Goal: Task Accomplishment & Management: Complete application form

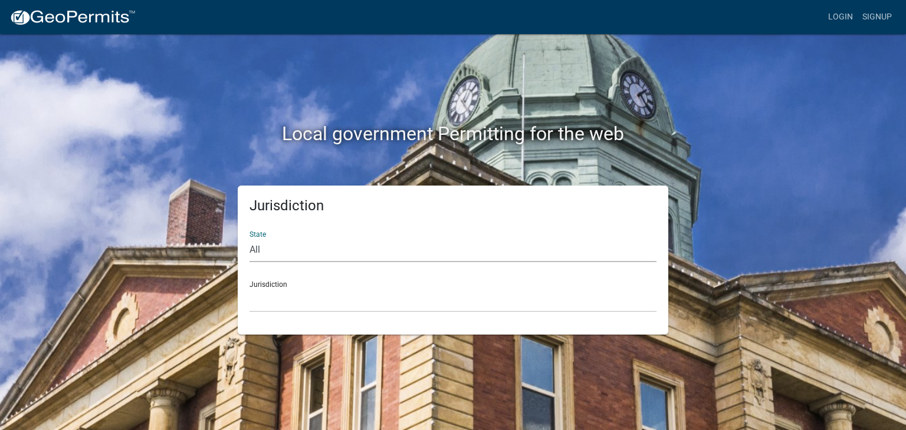
click at [274, 249] on select "All Colorado Georgia Indiana Iowa Kansas Minnesota Ohio South Carolina Wisconsin" at bounding box center [452, 250] width 407 height 24
select select "[US_STATE]"
click at [249, 238] on select "All Colorado Georgia Indiana Iowa Kansas Minnesota Ohio South Carolina Wisconsin" at bounding box center [452, 250] width 407 height 24
click at [285, 284] on div "Jurisdiction City of Charlestown, Indiana City of Jeffersonville, Indiana City …" at bounding box center [452, 292] width 407 height 41
click at [285, 295] on select "City of Charlestown, Indiana City of Jeffersonville, Indiana City of Logansport…" at bounding box center [452, 300] width 407 height 24
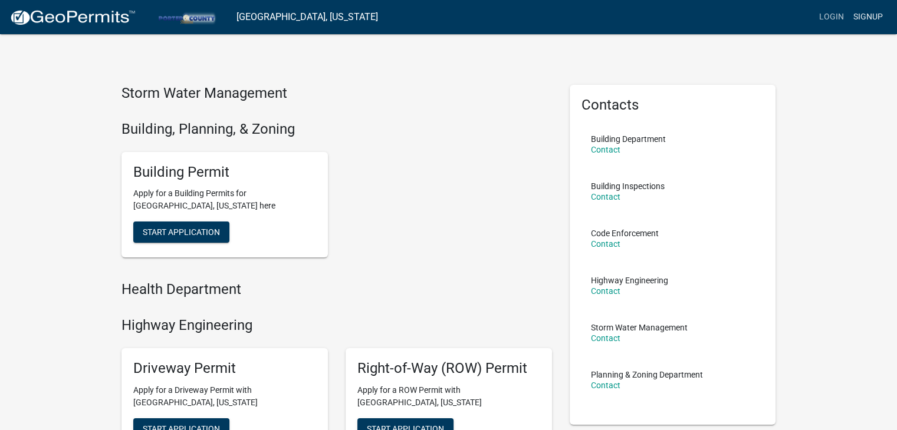
click at [873, 12] on link "Signup" at bounding box center [867, 17] width 39 height 22
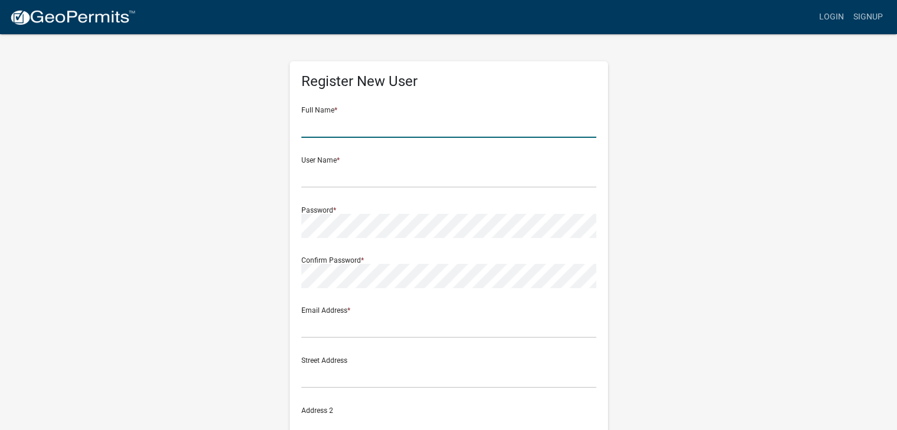
click at [334, 129] on input "text" at bounding box center [448, 126] width 295 height 24
type input "Manuel O Serrano"
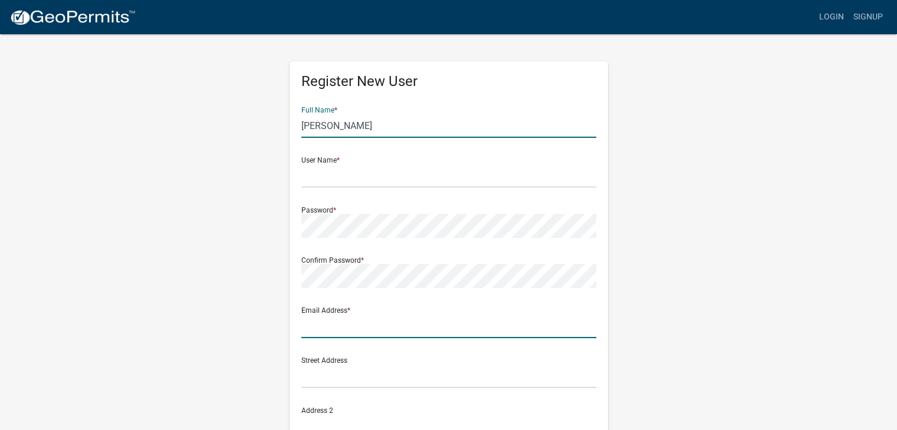
type input "manueloserrano311@gmail.com"
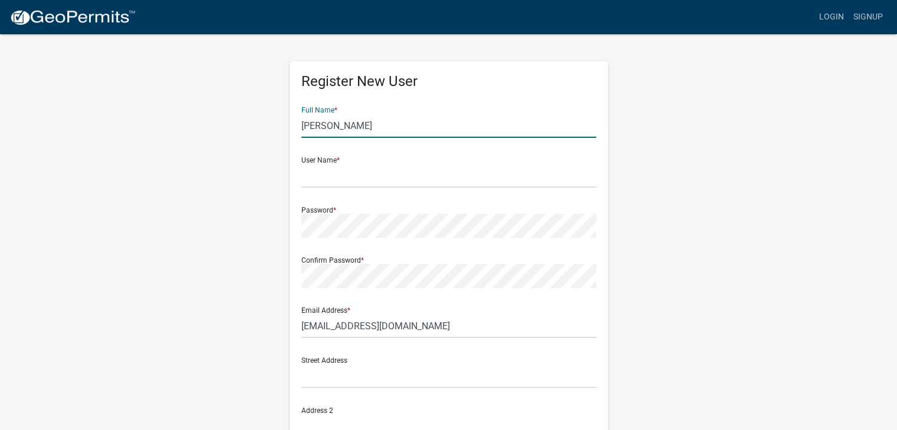
type input "4140 Olcott Ave"
type input "East Chicago"
type input "IN"
type input "46312"
type input "2194134160"
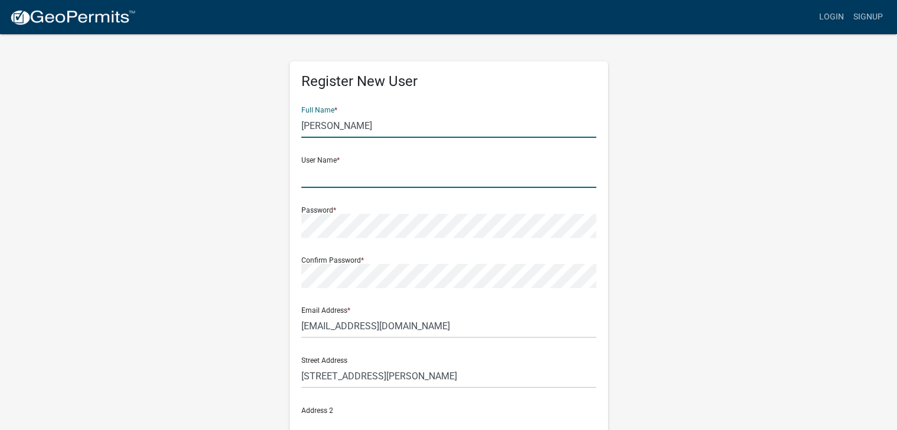
click at [341, 174] on input "text" at bounding box center [448, 176] width 295 height 24
type input "manuels311"
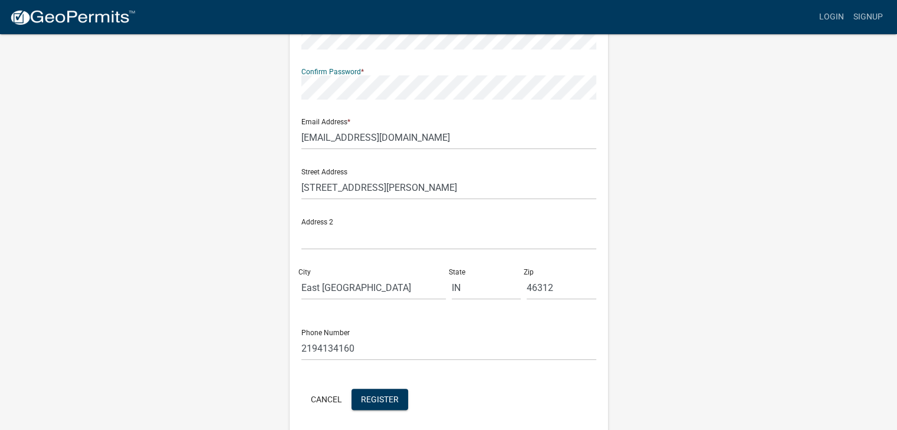
scroll to position [233, 0]
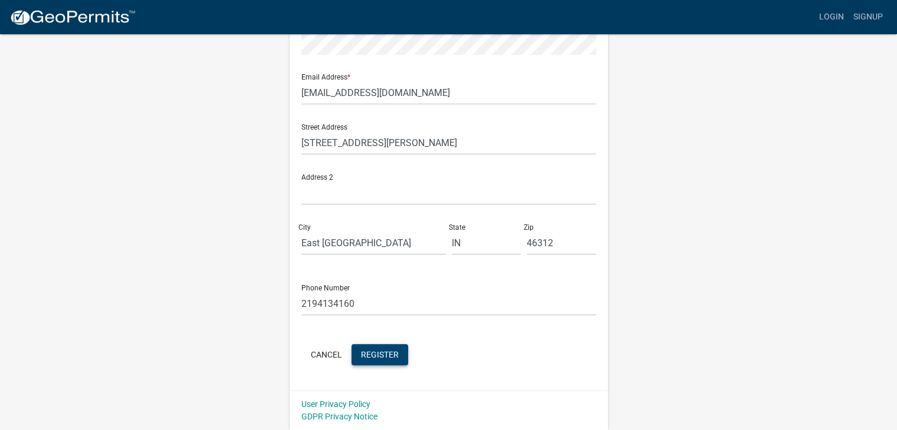
click at [384, 353] on span "Register" at bounding box center [380, 354] width 38 height 9
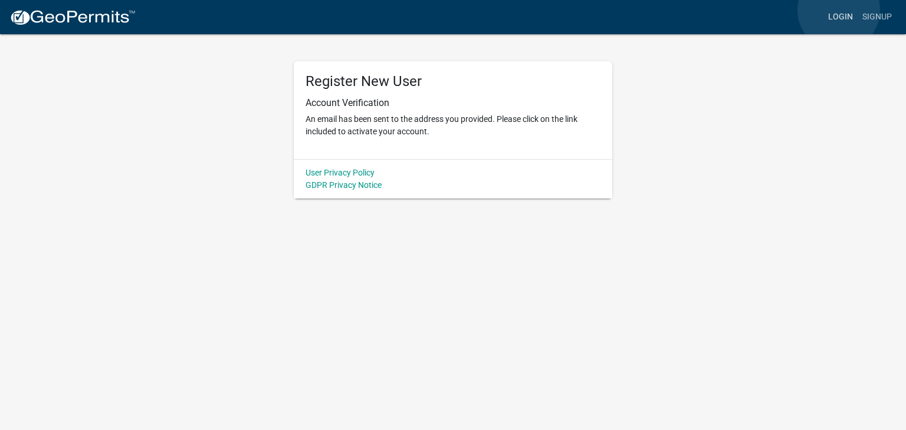
click at [838, 10] on link "Login" at bounding box center [840, 17] width 34 height 22
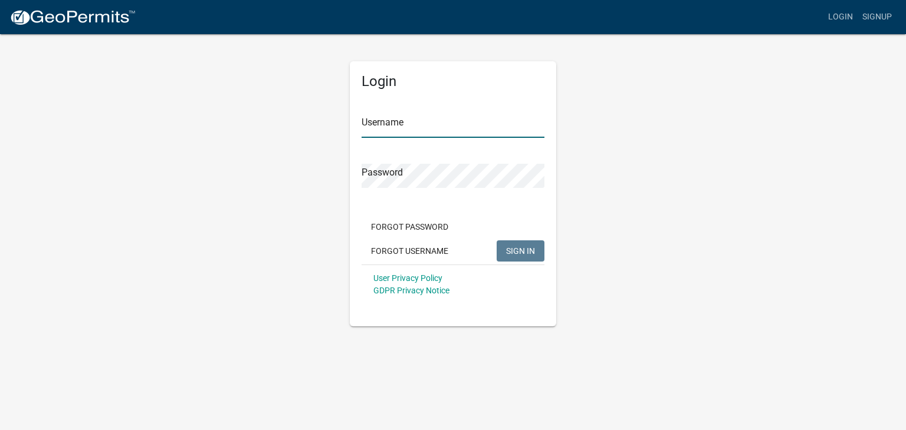
type input "manuels311"
click at [525, 248] on span "SIGN IN" at bounding box center [520, 250] width 29 height 9
click at [525, 249] on span "SIGN IN" at bounding box center [520, 250] width 29 height 9
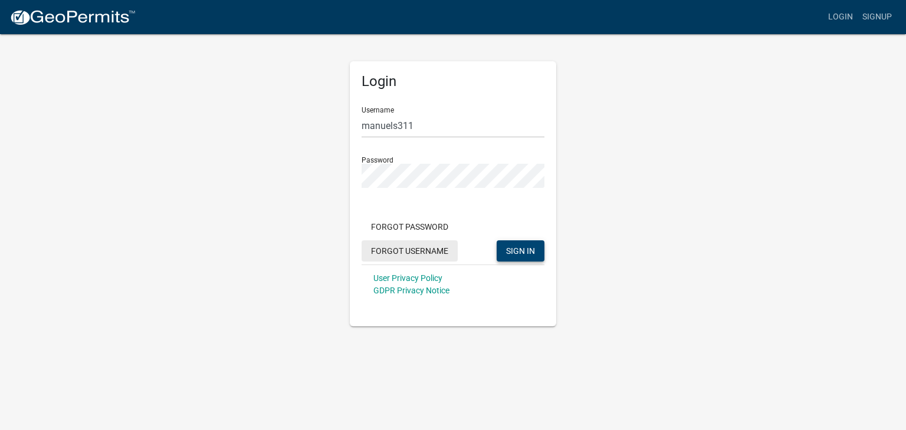
click at [422, 247] on button "Forgot Username" at bounding box center [409, 251] width 96 height 21
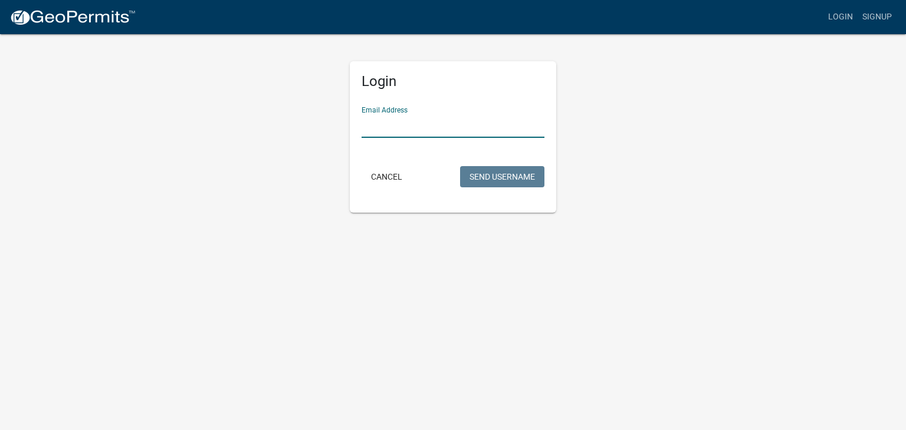
click at [396, 123] on input "Email Address" at bounding box center [452, 126] width 183 height 24
type input "manueloserrano311@gmail.com"
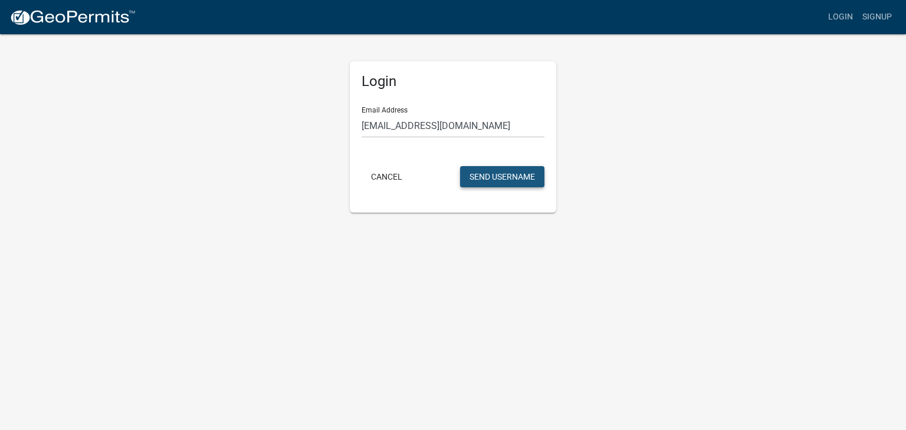
click at [478, 175] on button "Send Username" at bounding box center [502, 176] width 84 height 21
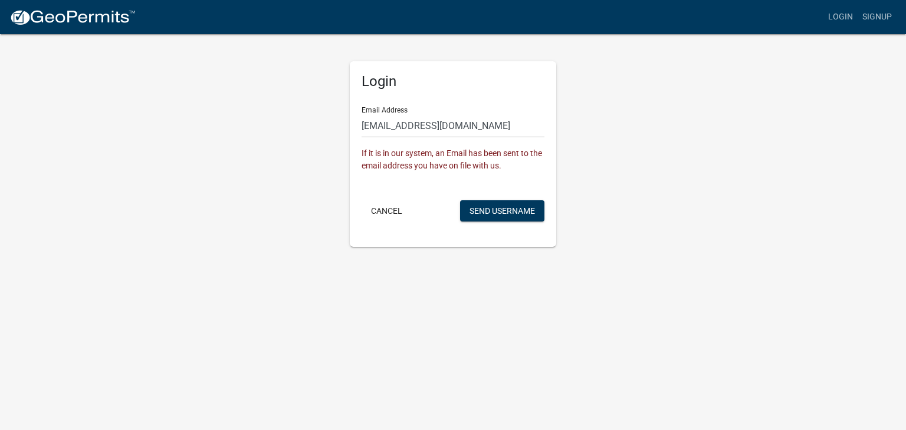
click at [478, 175] on form "Email Address manueloserrano311@gmail.com If it is in our system, an Email has …" at bounding box center [452, 160] width 183 height 127
click at [654, 167] on div "Login Email Address manueloserrano311@gmail.com If it is in our system, an Emai…" at bounding box center [453, 140] width 672 height 214
click at [843, 11] on link "Login" at bounding box center [840, 17] width 34 height 22
click at [382, 206] on button "Cancel" at bounding box center [386, 210] width 50 height 21
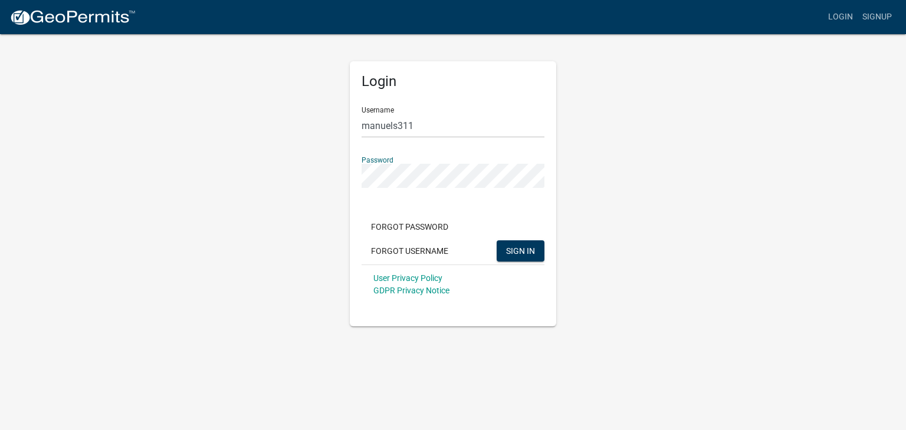
click at [562, 277] on div "Login Username manuels311 Password Forgot Password Forgot Username SIGN IN User…" at bounding box center [453, 180] width 224 height 294
click at [522, 246] on span "SIGN IN" at bounding box center [520, 250] width 29 height 9
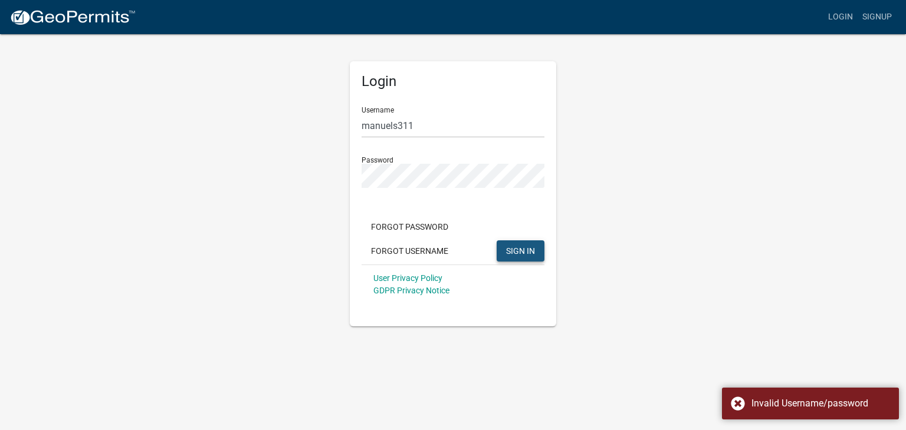
click at [522, 246] on span "SIGN IN" at bounding box center [520, 250] width 29 height 9
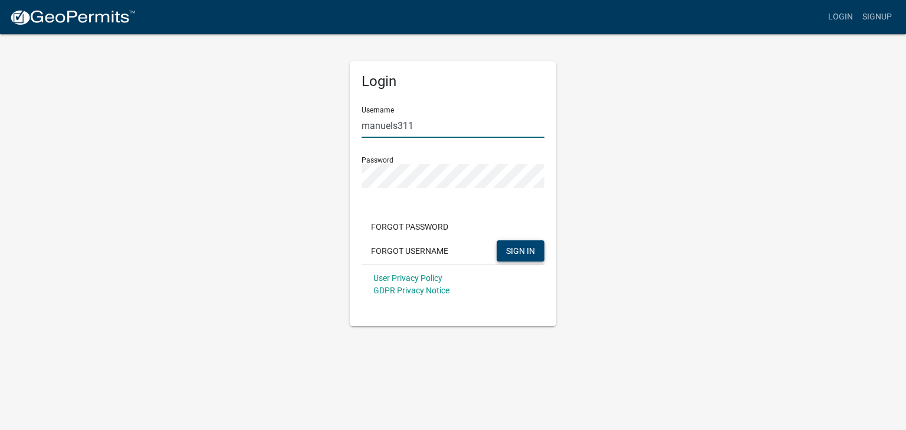
click at [419, 123] on input "manuels311" at bounding box center [452, 126] width 183 height 24
click at [512, 242] on button "SIGN IN" at bounding box center [520, 251] width 48 height 21
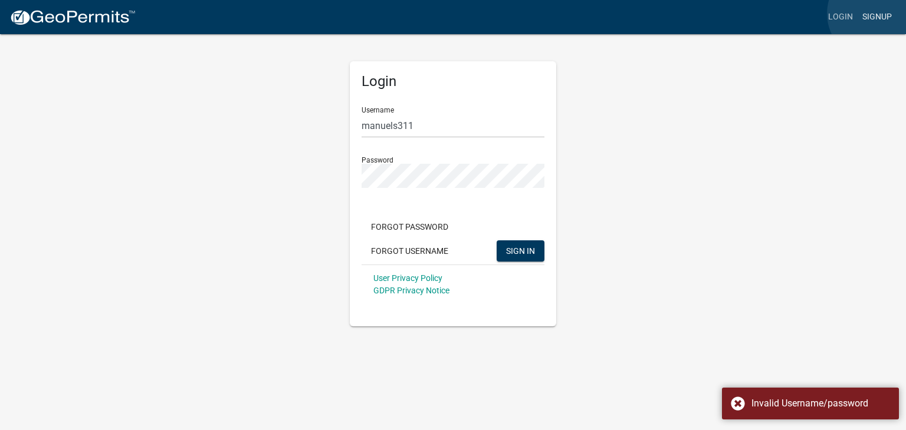
click at [875, 14] on link "Signup" at bounding box center [876, 17] width 39 height 22
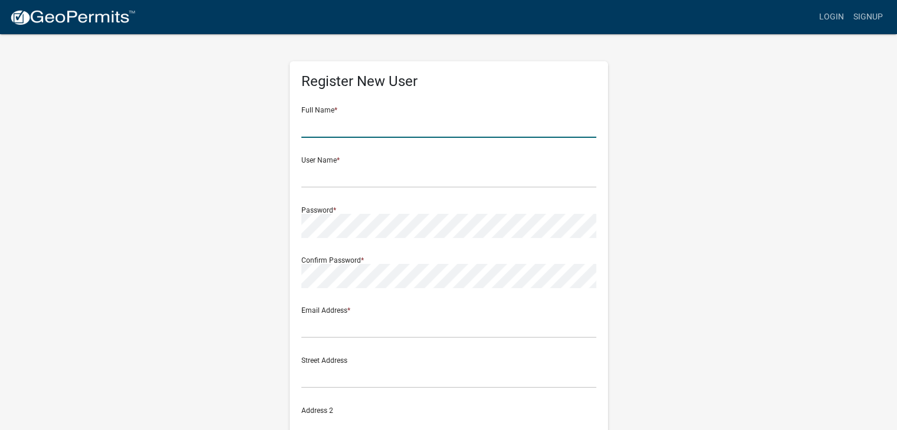
click at [337, 119] on input "text" at bounding box center [448, 126] width 295 height 24
click at [331, 121] on input "text" at bounding box center [448, 126] width 295 height 24
type input "Manuel O Serrano"
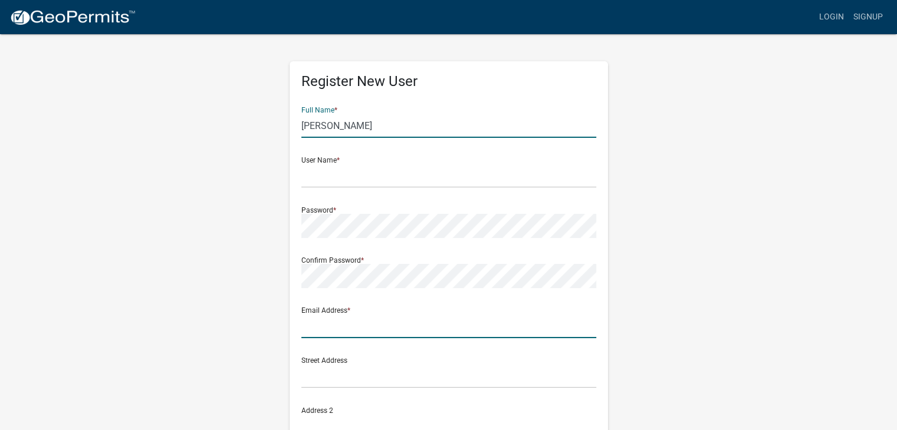
type input "manueloserrano311@gmail.com"
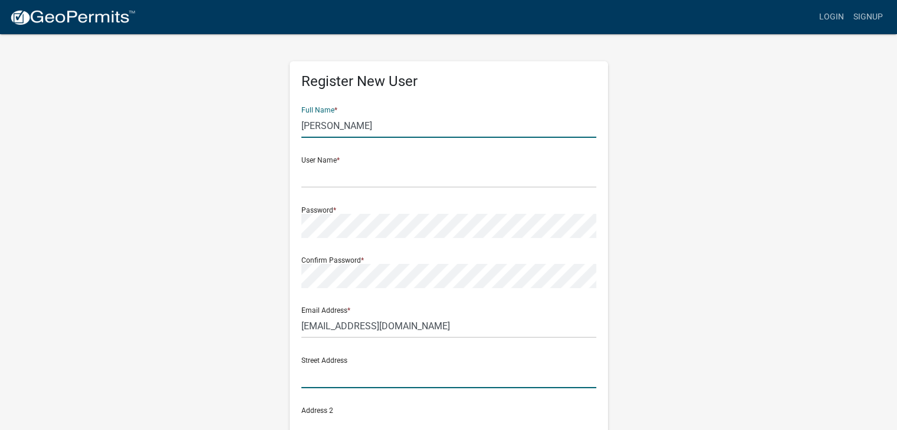
type input "4140 Olcott Ave"
type input "East Chicago"
type input "IN"
type input "46312"
type input "2194134160"
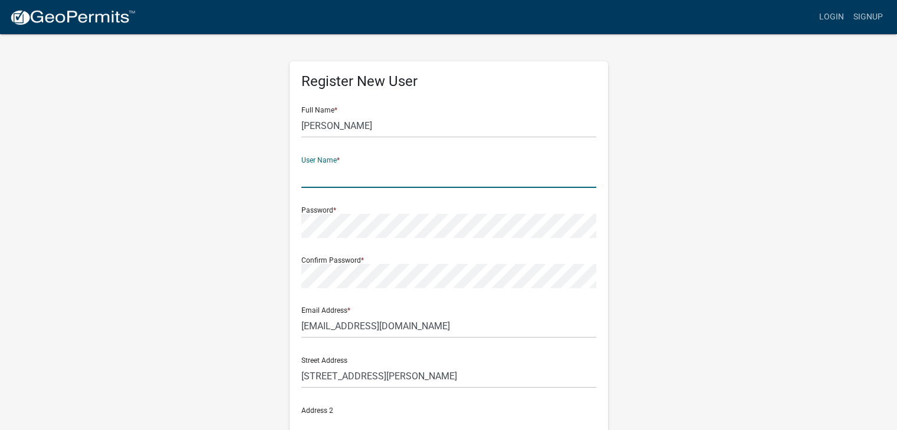
click at [326, 173] on input "text" at bounding box center [448, 176] width 295 height 24
type input "manuels311"
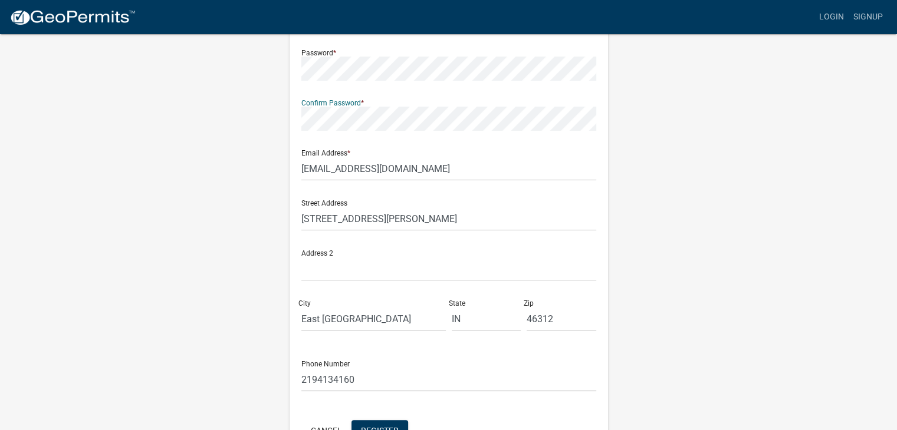
scroll to position [233, 0]
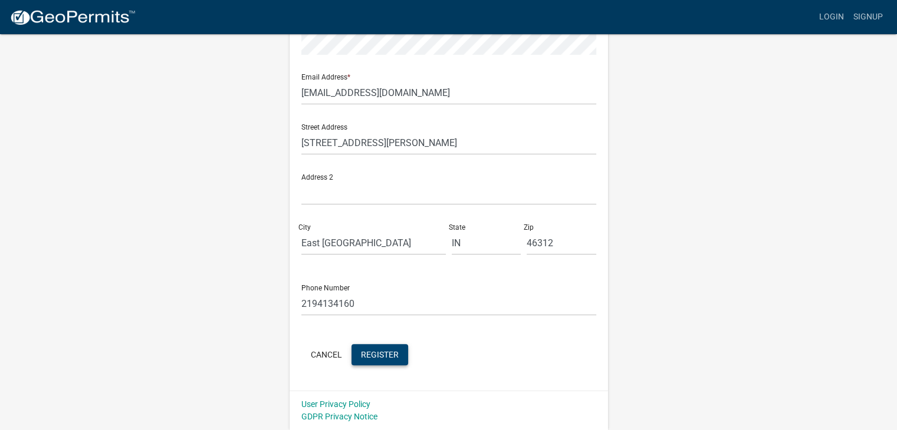
click at [368, 351] on span "Register" at bounding box center [380, 354] width 38 height 9
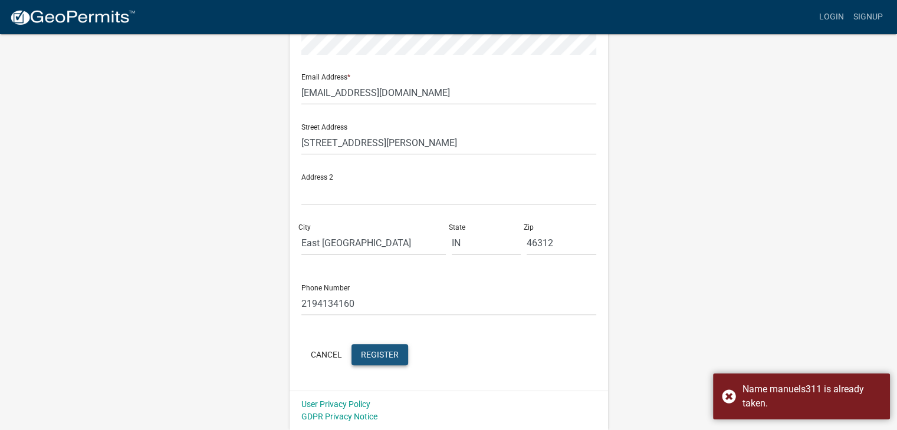
click at [368, 351] on span "Register" at bounding box center [380, 354] width 38 height 9
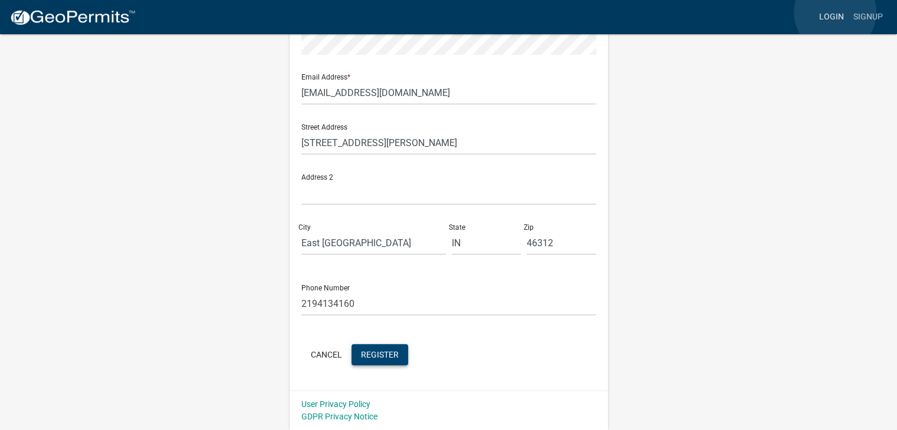
click at [835, 12] on link "Login" at bounding box center [831, 17] width 34 height 22
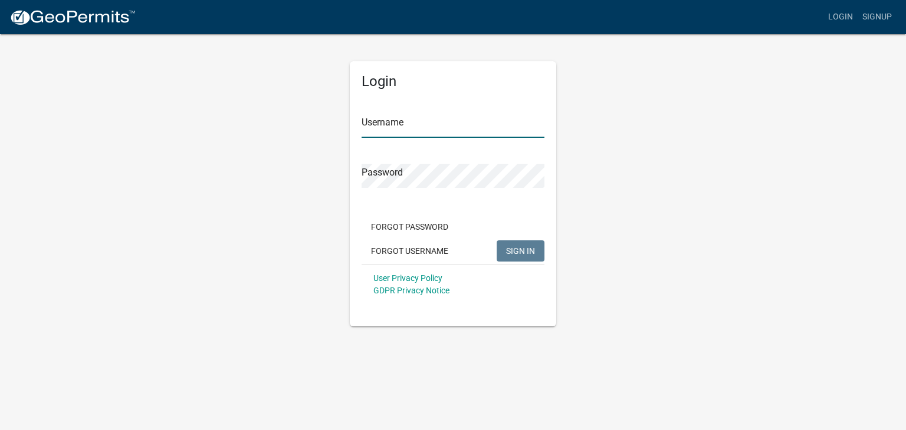
type input "manuels311"
click at [519, 247] on span "SIGN IN" at bounding box center [520, 250] width 29 height 9
click at [603, 281] on div "Login Username manuels311 Password Forgot Password Forgot Username SIGN IN User…" at bounding box center [453, 180] width 672 height 294
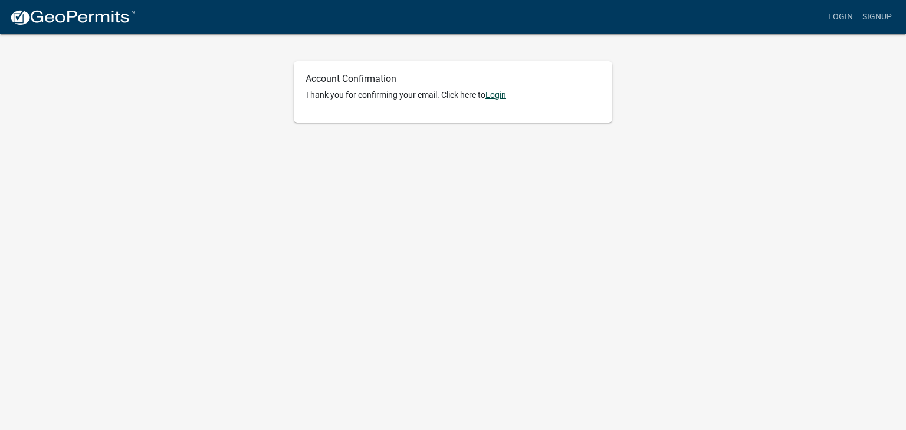
click at [500, 92] on link "Login" at bounding box center [495, 94] width 21 height 9
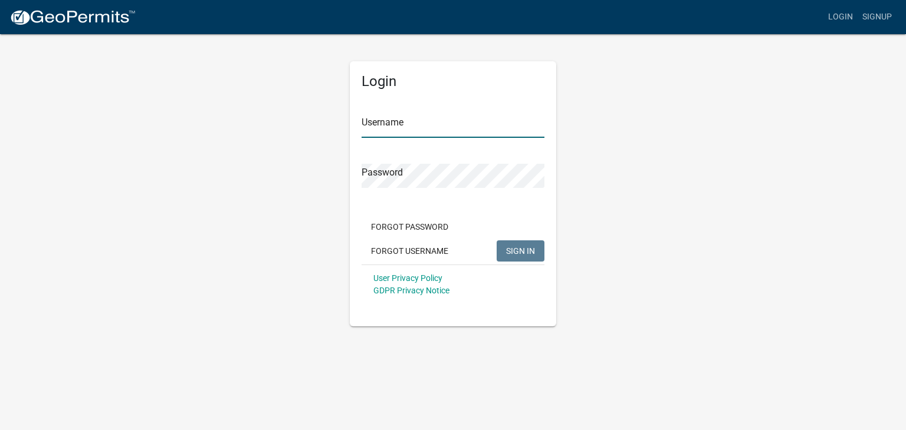
type input "manuels311"
click at [512, 247] on span "SIGN IN" at bounding box center [520, 250] width 29 height 9
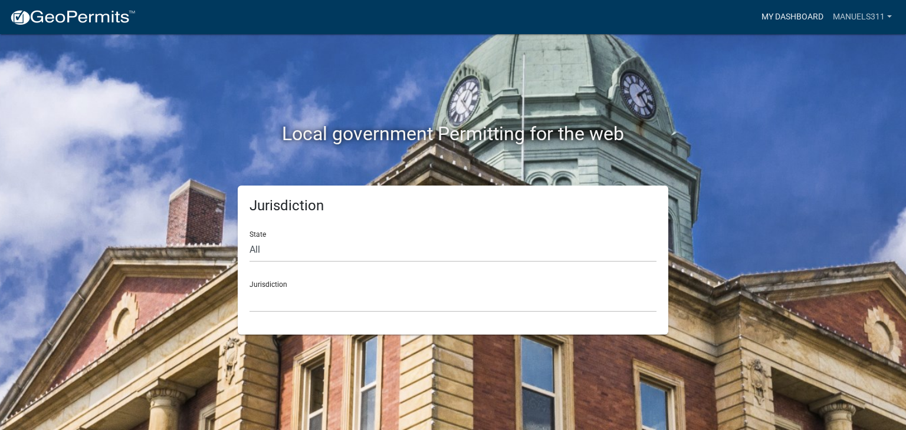
click at [802, 15] on link "My Dashboard" at bounding box center [792, 17] width 71 height 22
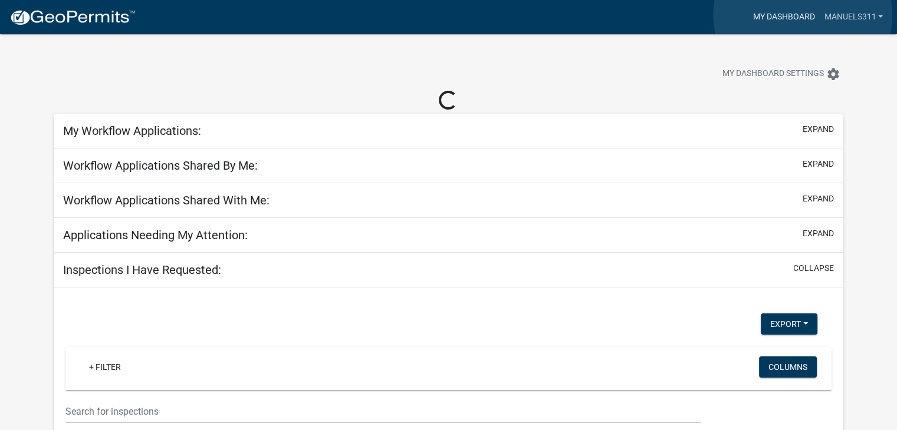
click at [802, 15] on link "My Dashboard" at bounding box center [783, 17] width 71 height 22
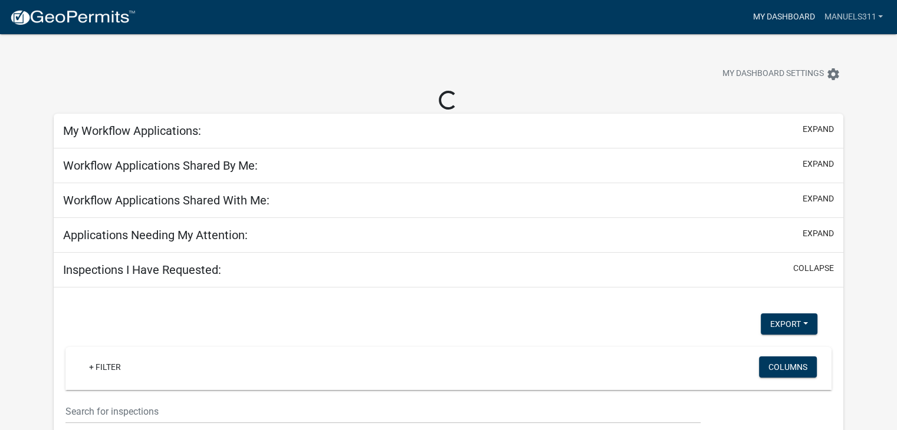
drag, startPoint x: 802, startPoint y: 15, endPoint x: 759, endPoint y: 52, distance: 57.2
click at [759, 52] on app-user-applications "more_horiz My Dashboard manuels311 Account Logout My Dashboard Settings setting…" at bounding box center [448, 304] width 897 height 540
